Goal: Task Accomplishment & Management: Manage account settings

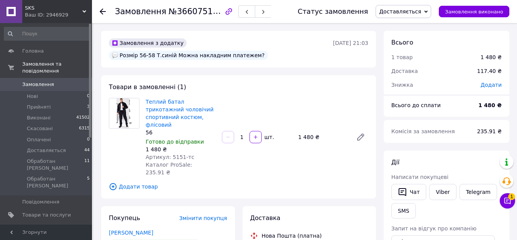
click at [103, 12] on icon at bounding box center [103, 11] width 6 height 6
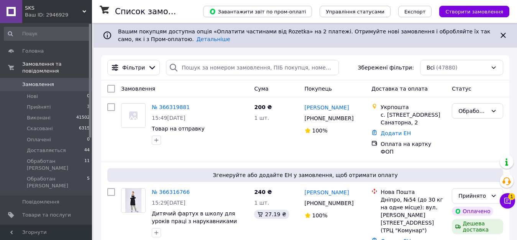
click at [178, 69] on div at bounding box center [173, 67] width 15 height 15
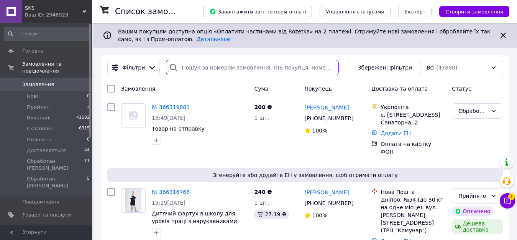
click at [185, 68] on input "search" at bounding box center [252, 67] width 173 height 15
paste input "366191742"
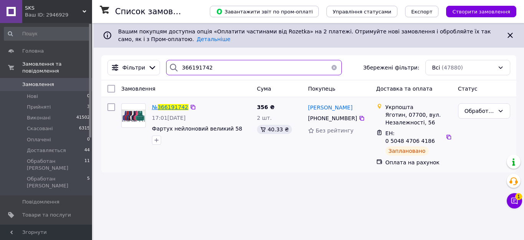
type input "366191742"
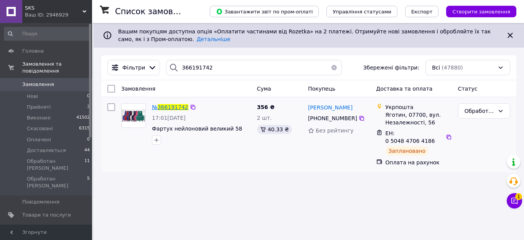
click at [171, 105] on span "366191742" at bounding box center [173, 107] width 31 height 6
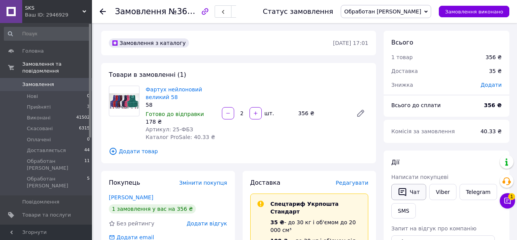
click at [417, 194] on button "Чат" at bounding box center [409, 192] width 35 height 16
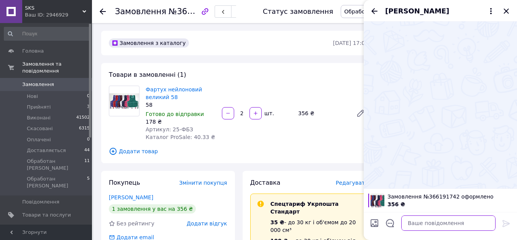
click at [415, 224] on textarea at bounding box center [449, 222] width 94 height 15
paste textarea "[URL][DOMAIN_NAME]"
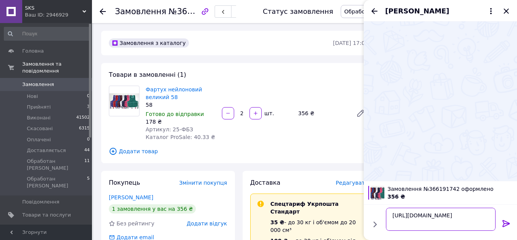
type textarea "[URL][DOMAIN_NAME]"
click at [504, 224] on icon at bounding box center [506, 223] width 7 height 7
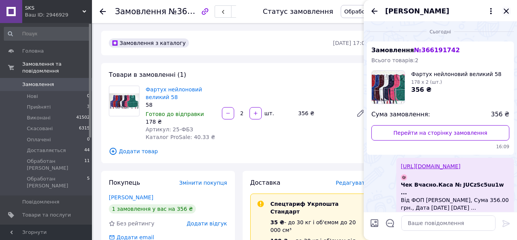
click at [506, 8] on icon "Закрити" at bounding box center [506, 11] width 9 height 9
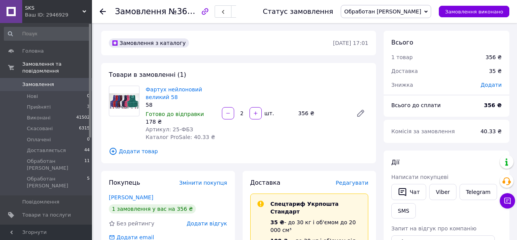
click at [105, 10] on icon at bounding box center [103, 11] width 6 height 6
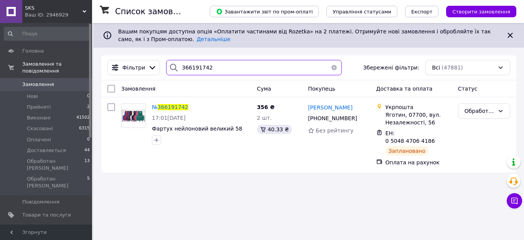
drag, startPoint x: 178, startPoint y: 67, endPoint x: 223, endPoint y: 72, distance: 45.2
click at [220, 72] on input "366191742" at bounding box center [254, 67] width 176 height 15
paste input "265843"
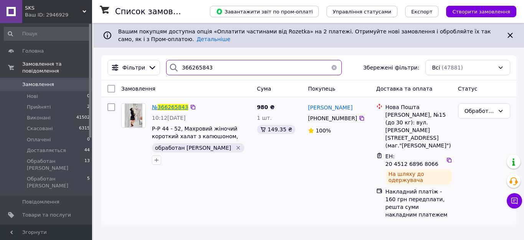
type input "366265843"
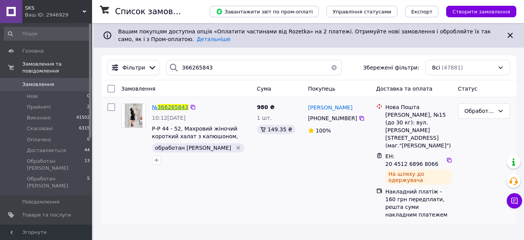
click at [170, 107] on span "366265843" at bounding box center [173, 107] width 31 height 6
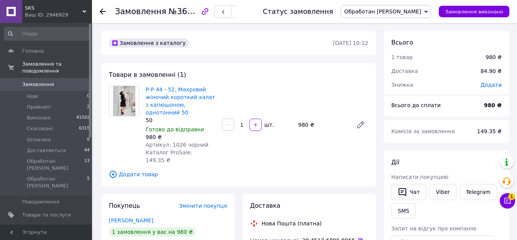
click at [102, 8] on div at bounding box center [103, 12] width 6 height 8
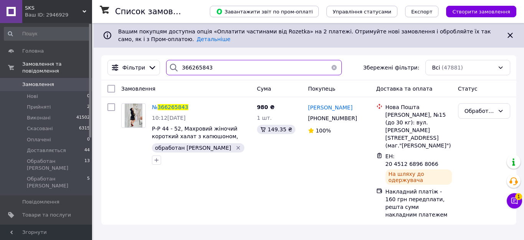
drag, startPoint x: 178, startPoint y: 68, endPoint x: 211, endPoint y: 64, distance: 32.9
click at [211, 64] on input "366265843" at bounding box center [254, 67] width 176 height 15
paste input "30171"
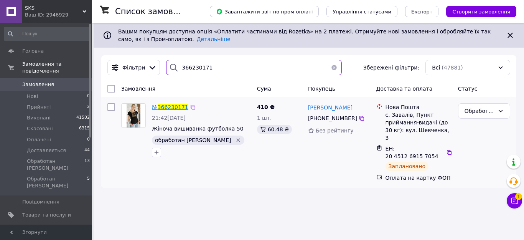
type input "366230171"
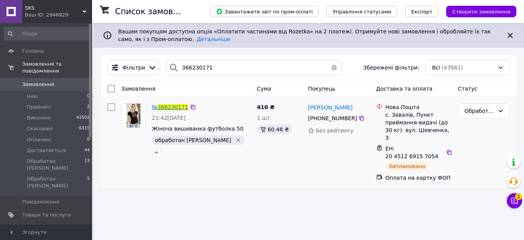
click at [167, 106] on span "366230171" at bounding box center [173, 107] width 31 height 6
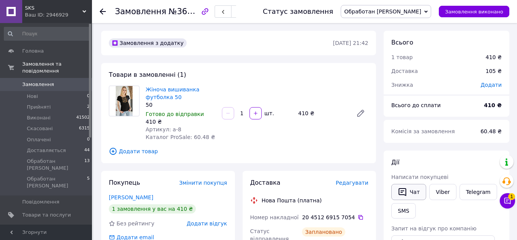
click at [414, 196] on button "Чат" at bounding box center [409, 192] width 35 height 16
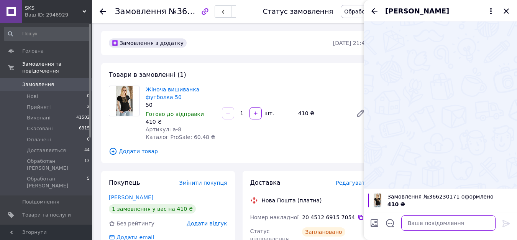
click at [409, 224] on textarea at bounding box center [449, 222] width 94 height 15
paste textarea "[URL][DOMAIN_NAME]"
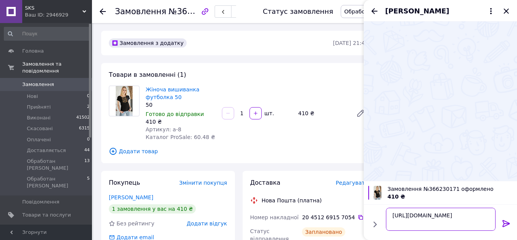
type textarea "[URL][DOMAIN_NAME]"
click at [503, 222] on icon at bounding box center [506, 223] width 9 height 9
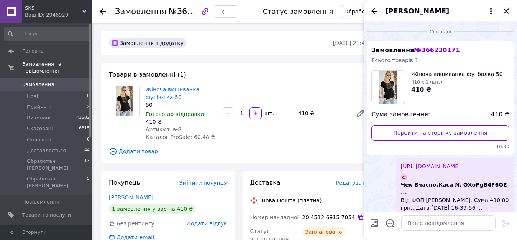
click at [507, 13] on icon "Закрити" at bounding box center [506, 11] width 9 height 9
